Goal: Information Seeking & Learning: Check status

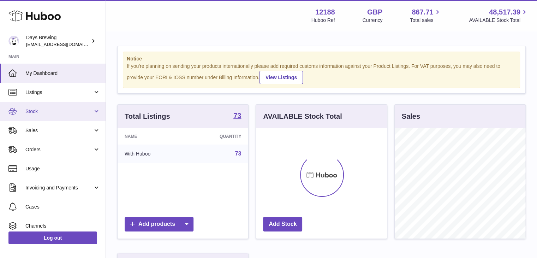
scroll to position [110, 131]
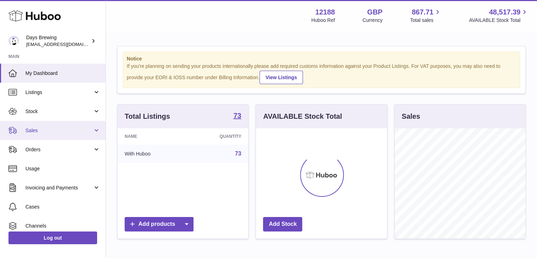
click at [44, 126] on link "Sales" at bounding box center [53, 130] width 106 height 19
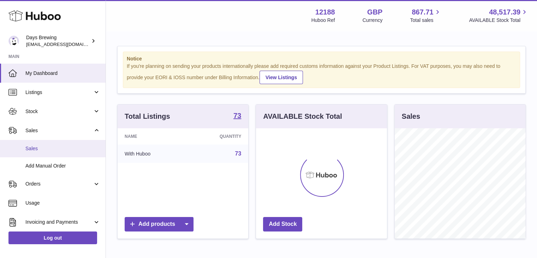
click at [52, 148] on span "Sales" at bounding box center [62, 148] width 75 height 7
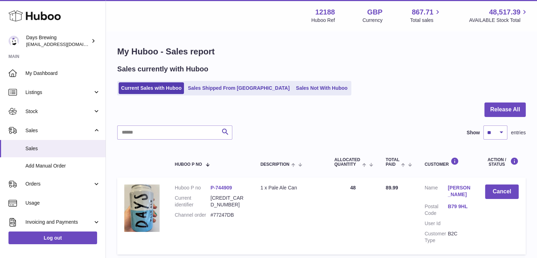
click at [227, 95] on ul "Current Sales with Huboo Sales Shipped From Huboo Sales Not With Huboo" at bounding box center [234, 88] width 234 height 14
click at [224, 90] on link "Sales Shipped From [GEOGRAPHIC_DATA]" at bounding box center [238, 88] width 107 height 12
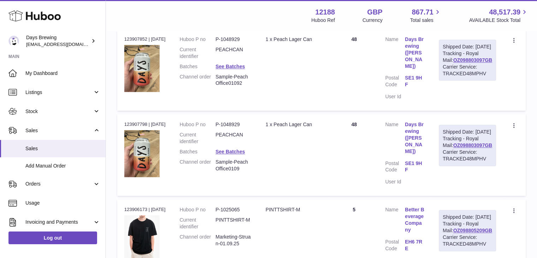
scroll to position [773, 0]
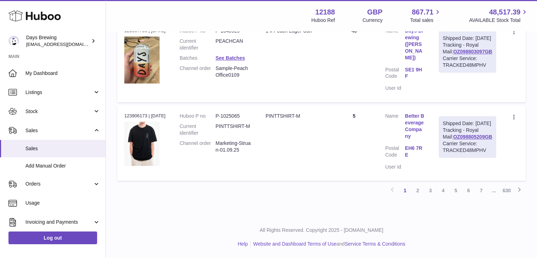
click at [374, 140] on td "Quantity 5" at bounding box center [354, 143] width 48 height 75
click at [421, 196] on link "2" at bounding box center [418, 190] width 13 height 13
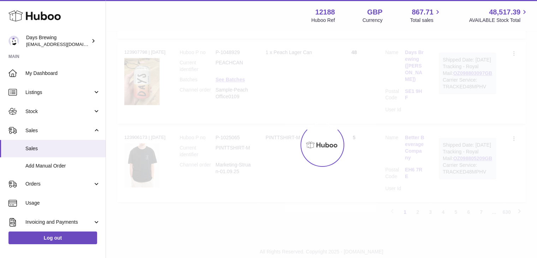
scroll to position [773, 0]
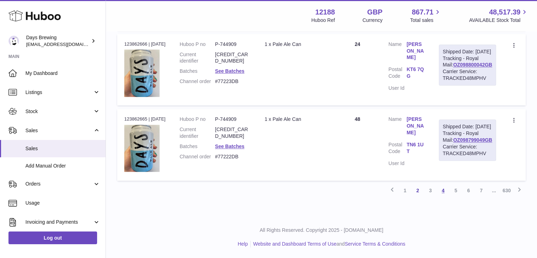
click at [442, 191] on link "4" at bounding box center [443, 190] width 13 height 13
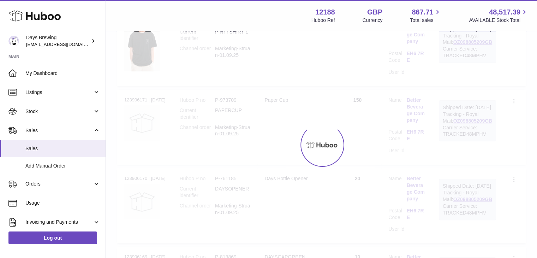
scroll to position [32, 0]
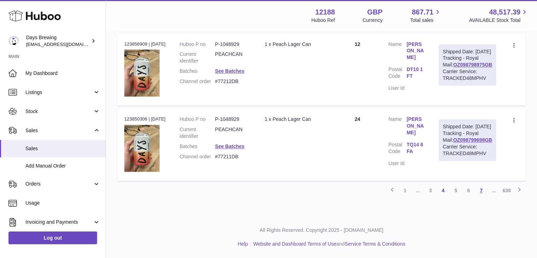
click at [486, 194] on link "7" at bounding box center [481, 190] width 13 height 13
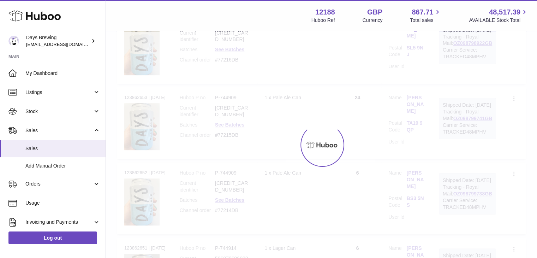
scroll to position [32, 0]
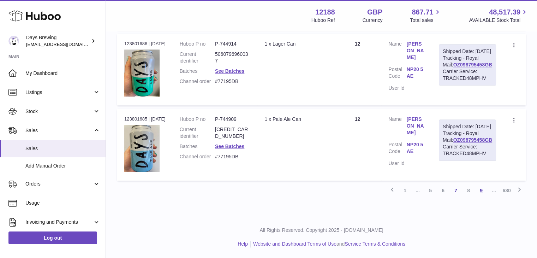
click at [481, 193] on link "9" at bounding box center [481, 190] width 13 height 13
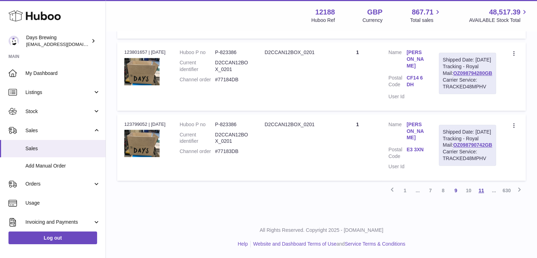
click at [479, 191] on link "11" at bounding box center [481, 190] width 13 height 13
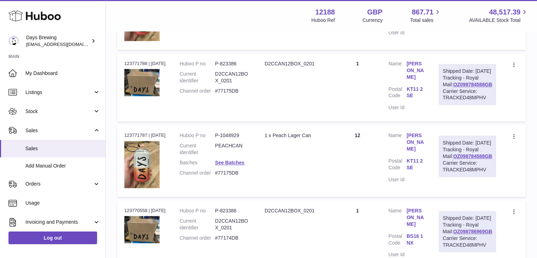
scroll to position [773, 0]
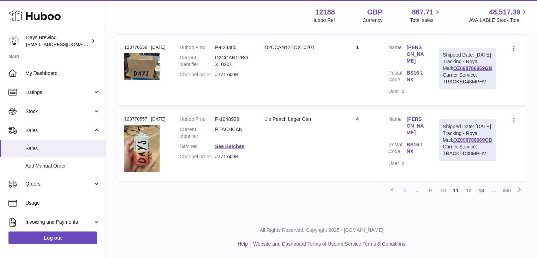
click at [486, 192] on link "13" at bounding box center [481, 190] width 13 height 13
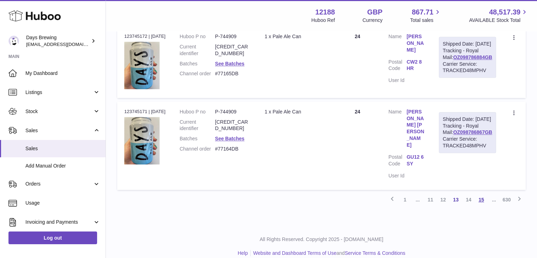
click at [483, 193] on link "15" at bounding box center [481, 199] width 13 height 13
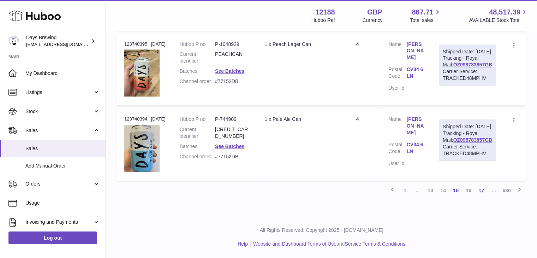
click at [479, 189] on link "17" at bounding box center [481, 190] width 13 height 13
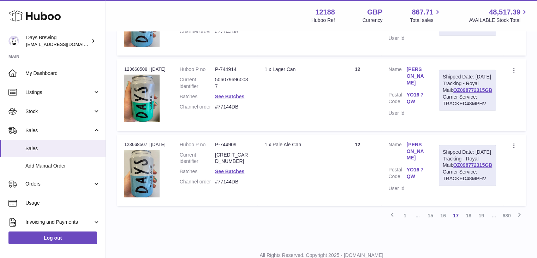
scroll to position [773, 0]
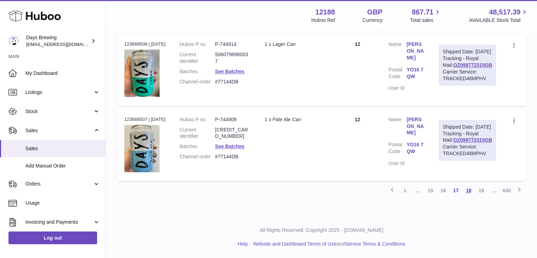
click at [467, 193] on link "18" at bounding box center [468, 190] width 13 height 13
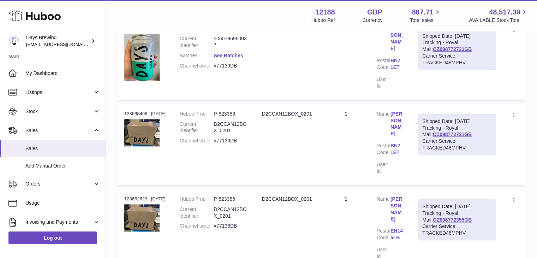
scroll to position [774, 0]
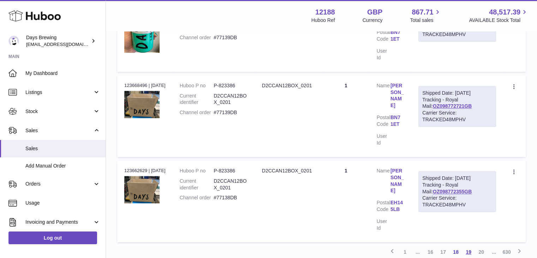
click at [471, 246] on link "19" at bounding box center [468, 252] width 13 height 13
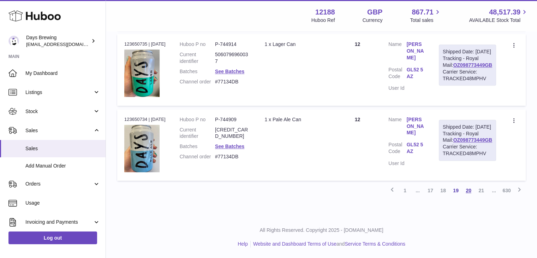
click at [471, 187] on link "20" at bounding box center [468, 190] width 13 height 13
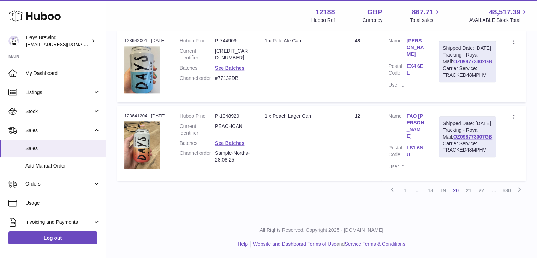
scroll to position [774, 0]
click at [469, 190] on link "21" at bounding box center [468, 190] width 13 height 13
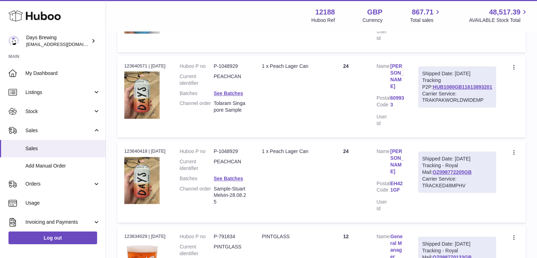
scroll to position [456, 0]
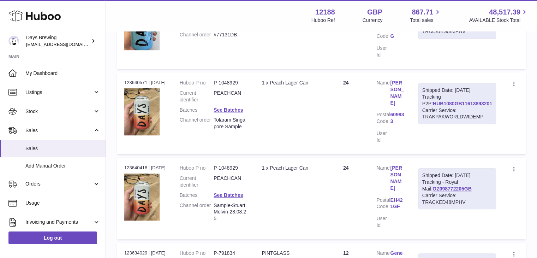
click at [469, 101] on link "HUB1080GB11613893201" at bounding box center [462, 104] width 59 height 6
